Goal: Find specific page/section: Find specific page/section

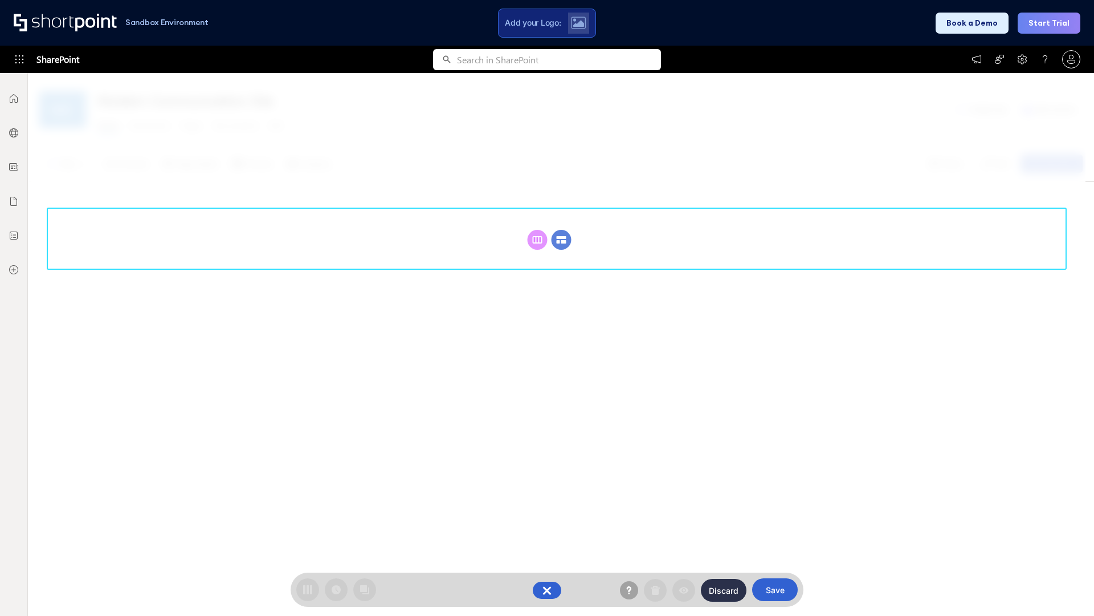
click at [561, 239] on circle at bounding box center [562, 240] width 20 height 20
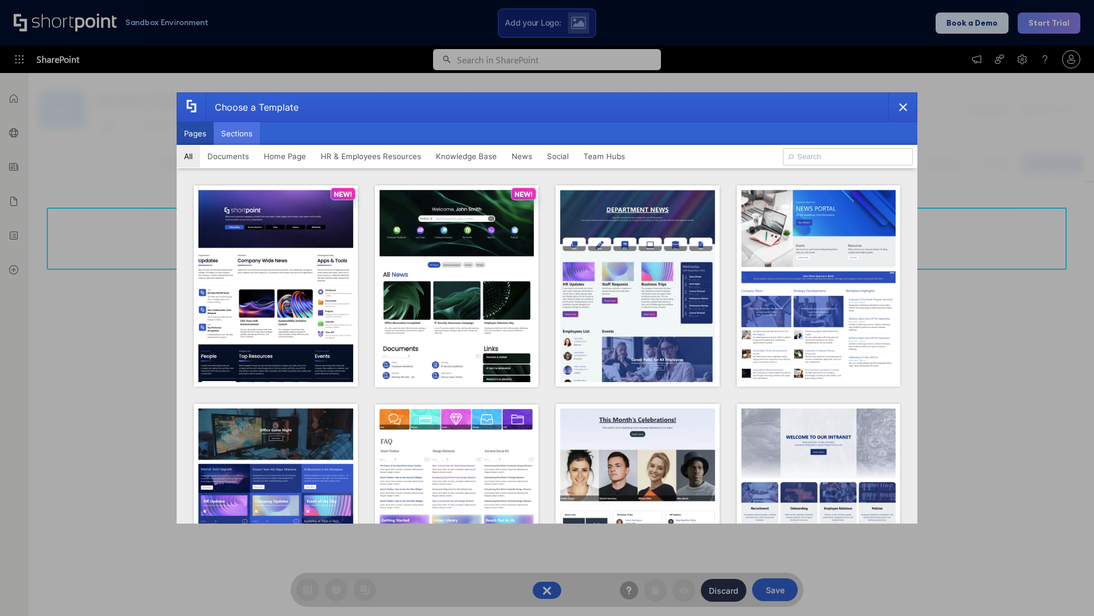
click at [237, 133] on button "Sections" at bounding box center [237, 133] width 46 height 23
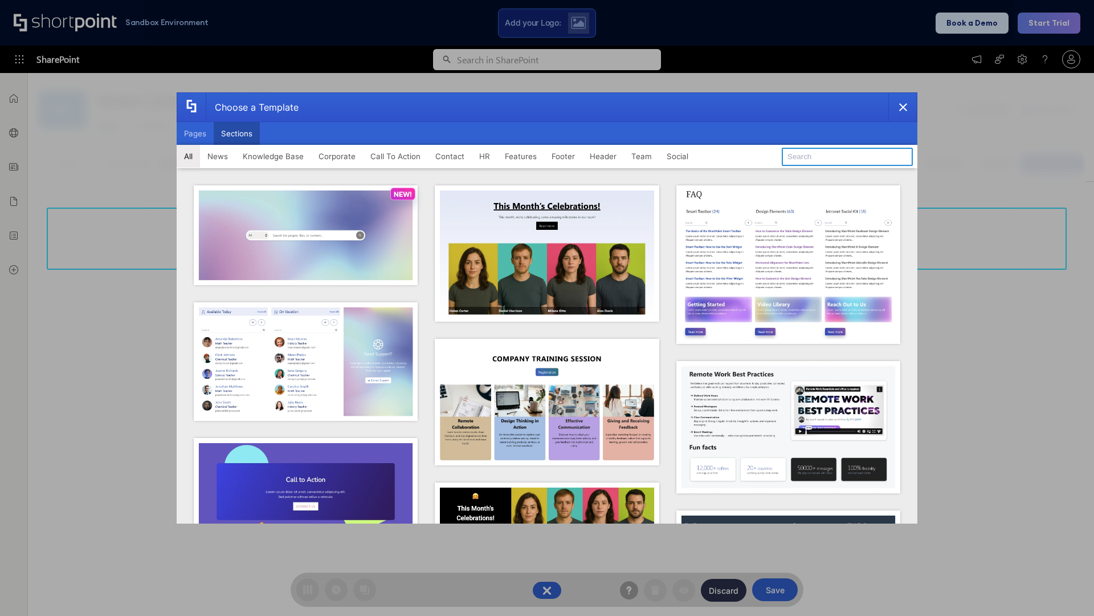
type input "Team News"
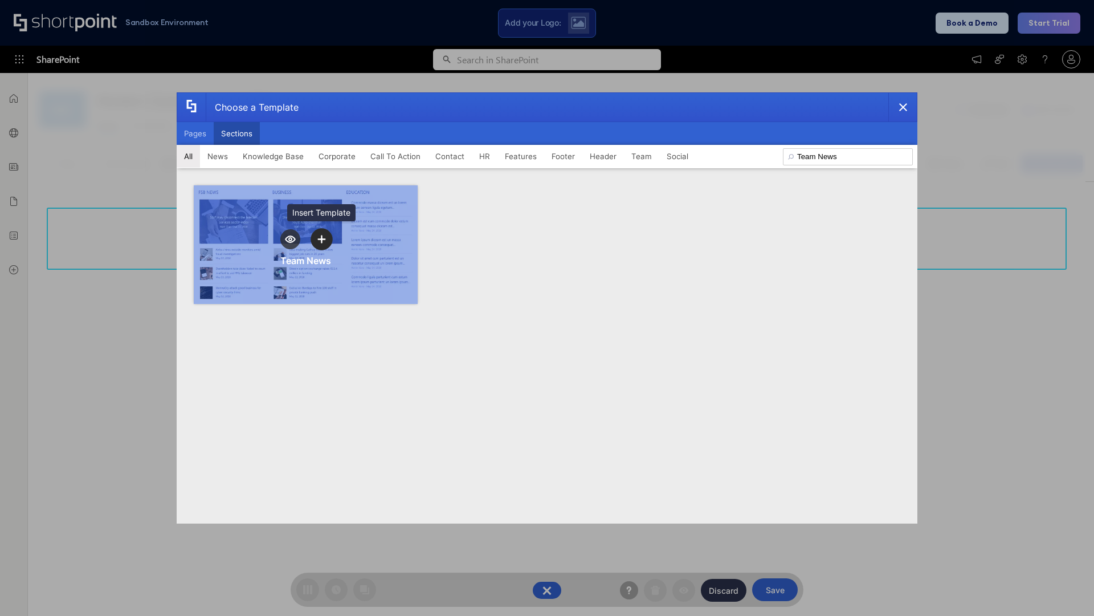
click at [321, 239] on icon "template selector" at bounding box center [322, 239] width 8 height 8
